Goal: Find contact information: Find contact information

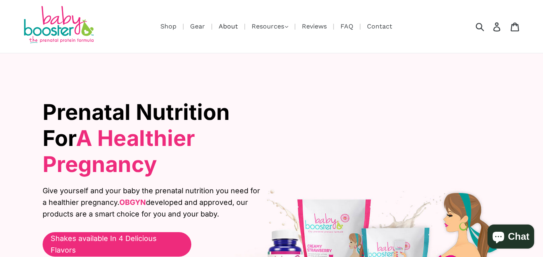
click at [230, 25] on link "About" at bounding box center [228, 26] width 27 height 10
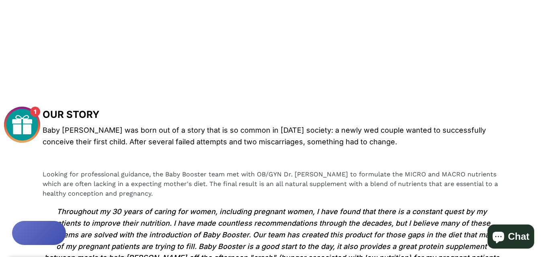
scroll to position [522, 0]
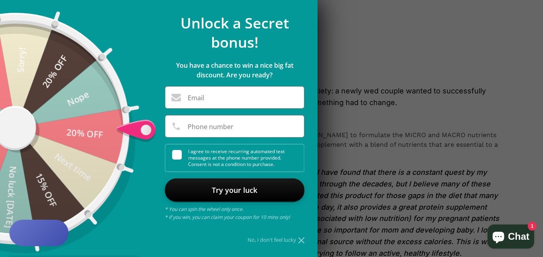
click at [53, 228] on button "Rewards" at bounding box center [38, 233] width 59 height 27
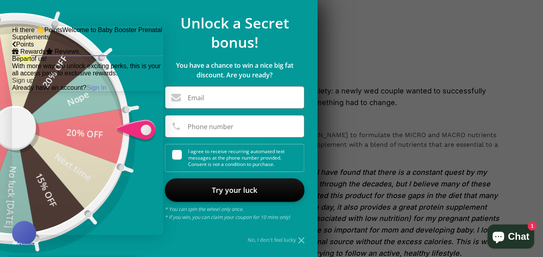
click at [156, 26] on div at bounding box center [87, 26] width 151 height 0
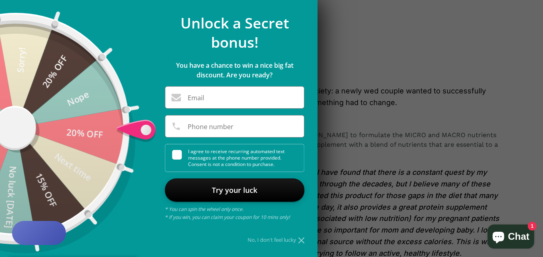
click at [300, 239] on icon at bounding box center [301, 241] width 6 height 6
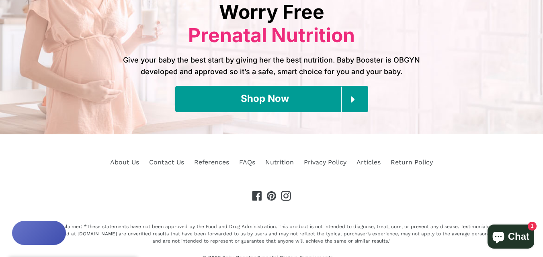
scroll to position [1083, 0]
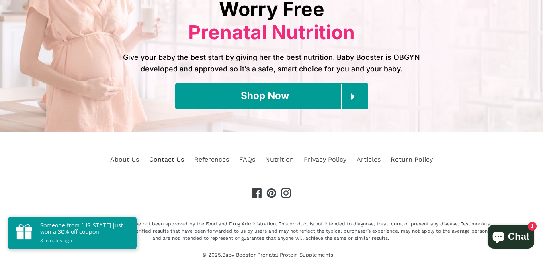
click at [162, 156] on link "Contact Us" at bounding box center [166, 160] width 35 height 8
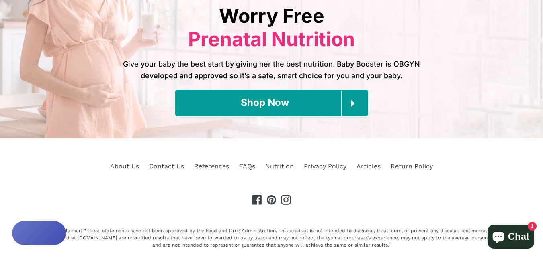
scroll to position [522, 0]
